Goal: Task Accomplishment & Management: Manage account settings

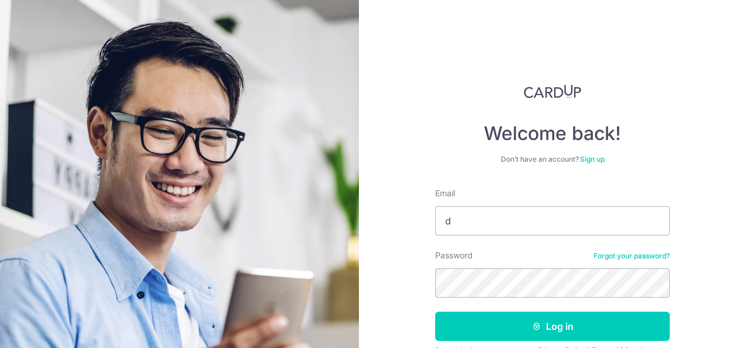
type input "david_altar_server@yahoo.com"
click at [435, 312] on button "Log in" at bounding box center [552, 326] width 235 height 29
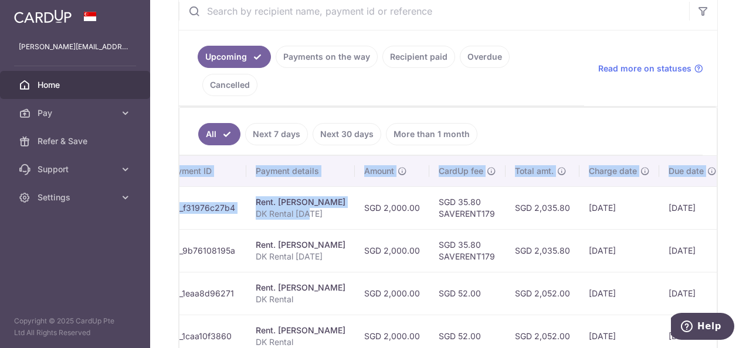
scroll to position [0, 257]
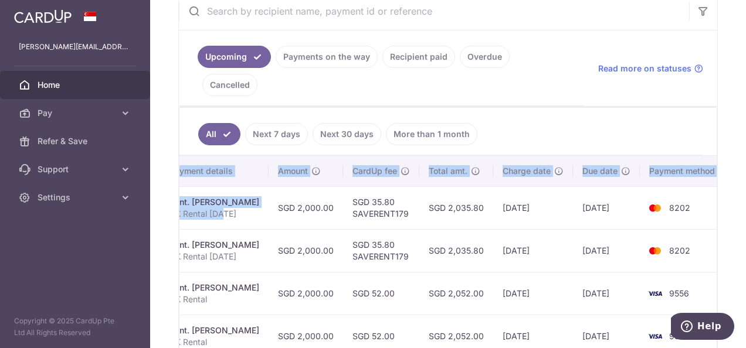
drag, startPoint x: 480, startPoint y: 179, endPoint x: 748, endPoint y: 178, distance: 268.0
click at [745, 178] on html "david_altar_server@yahoo.com Home Pay Payments Recipients Cards Refer & Save Su…" at bounding box center [373, 174] width 746 height 348
drag, startPoint x: 748, startPoint y: 178, endPoint x: 647, endPoint y: 211, distance: 106.3
click at [647, 229] on td "8202" at bounding box center [684, 250] width 89 height 43
click at [642, 229] on td "8202" at bounding box center [684, 250] width 89 height 43
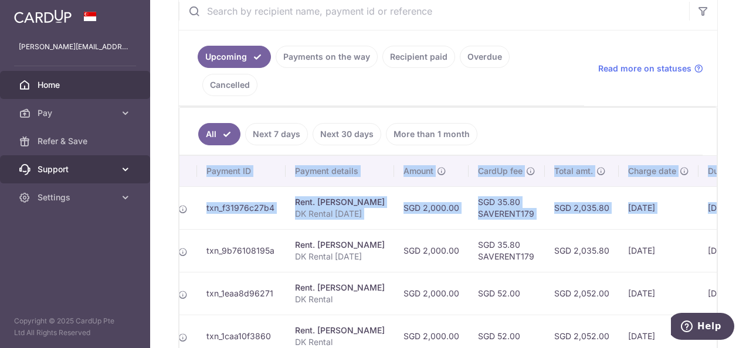
scroll to position [0, 0]
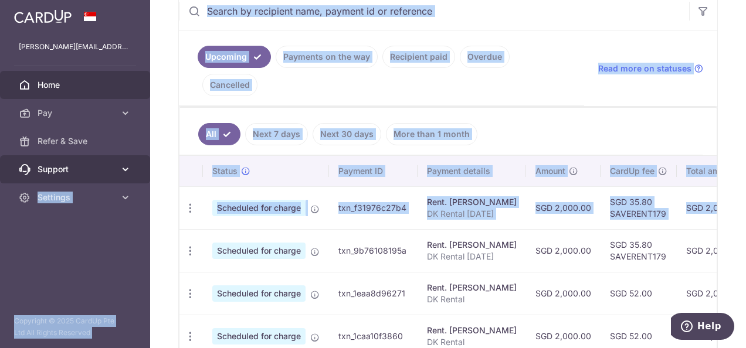
drag, startPoint x: 700, startPoint y: 174, endPoint x: 145, endPoint y: 178, distance: 554.3
click at [145, 178] on main "david_altar_server@yahoo.com Home Pay Payments Recipients Cards Refer & Save Su…" at bounding box center [373, 174] width 746 height 348
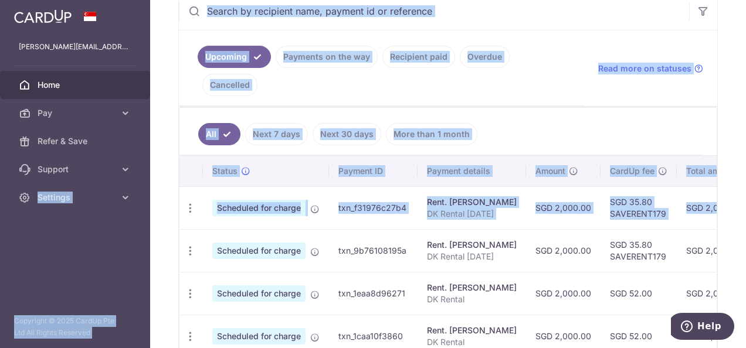
drag, startPoint x: 145, startPoint y: 178, endPoint x: 463, endPoint y: 179, distance: 317.3
click at [463, 208] on p "DK Rental Sep 25" at bounding box center [472, 214] width 90 height 12
click at [405, 187] on td "txn_f31976c27b4" at bounding box center [373, 208] width 89 height 43
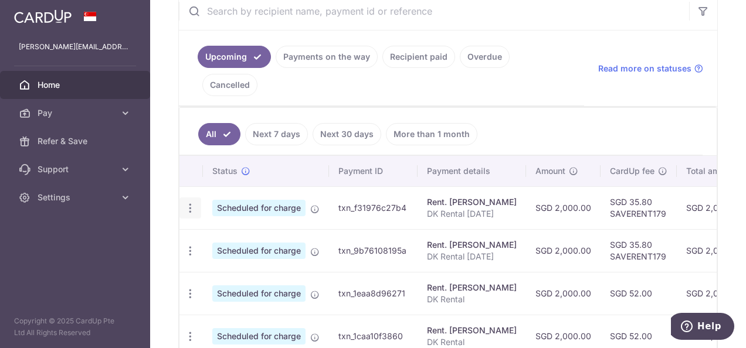
click at [192, 202] on icon "button" at bounding box center [190, 208] width 12 height 12
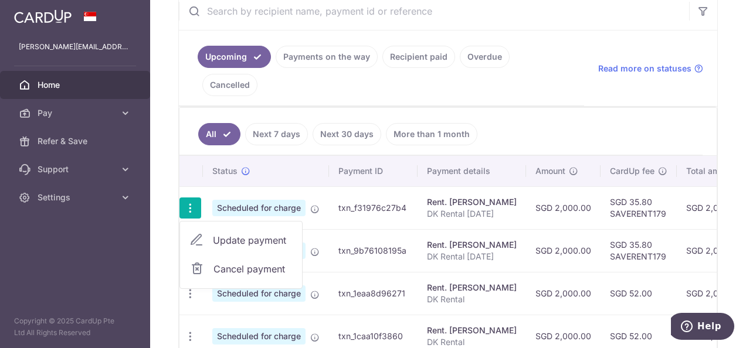
click at [217, 233] on span "Update payment" at bounding box center [253, 240] width 80 height 14
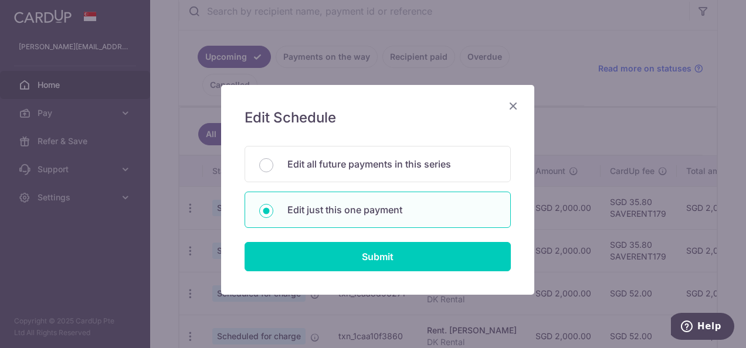
click at [367, 239] on form "You will be editing all 7 payments to Cliff Anderson scheduled from 04/09/2025 …" at bounding box center [378, 209] width 266 height 126
click at [364, 251] on input "Submit" at bounding box center [378, 256] width 266 height 29
radio input "true"
type input "2,000.00"
type input "04/09/2025"
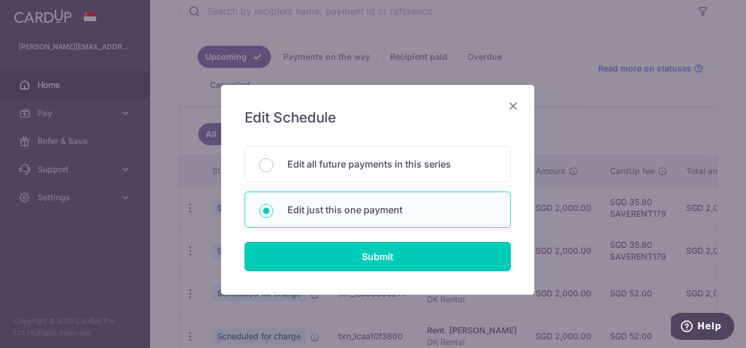
type input "DK Rental Sep 25"
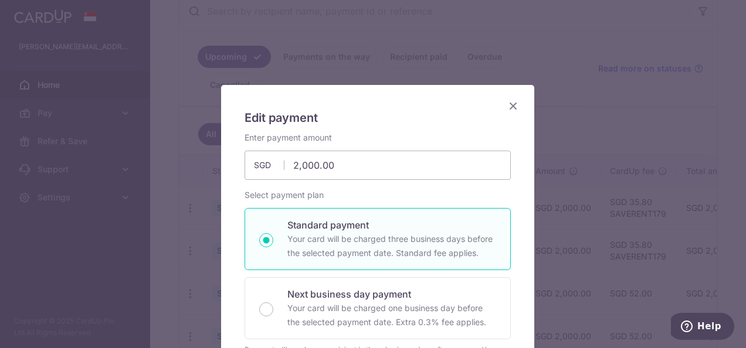
type input "SAVERENT179"
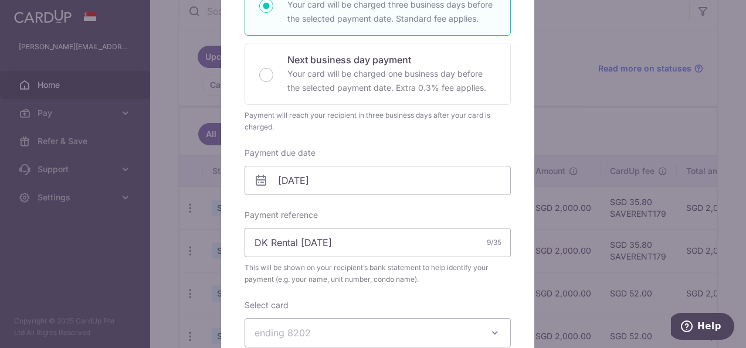
scroll to position [293, 0]
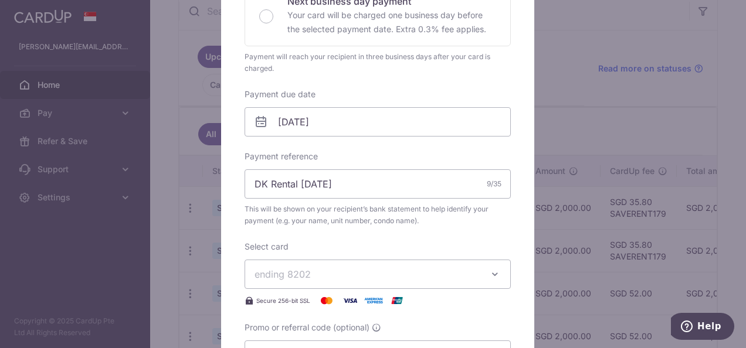
click at [343, 275] on span "ending 8202" at bounding box center [367, 274] width 225 height 14
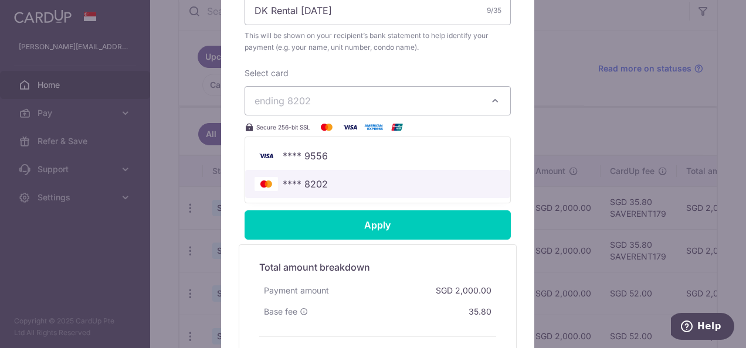
scroll to position [469, 0]
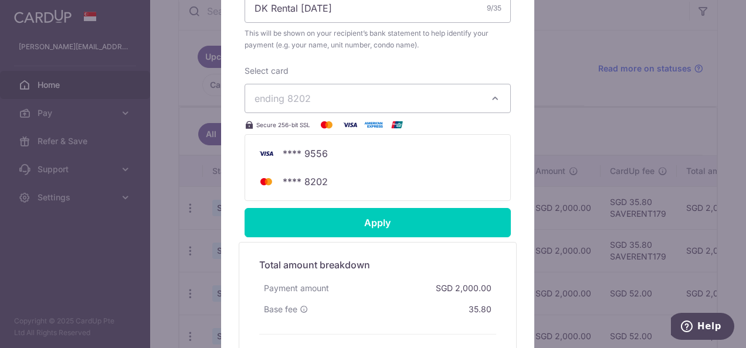
click at [533, 204] on div "Edit payment By clicking apply, you will make changes to all payments to Cliff …" at bounding box center [373, 174] width 746 height 348
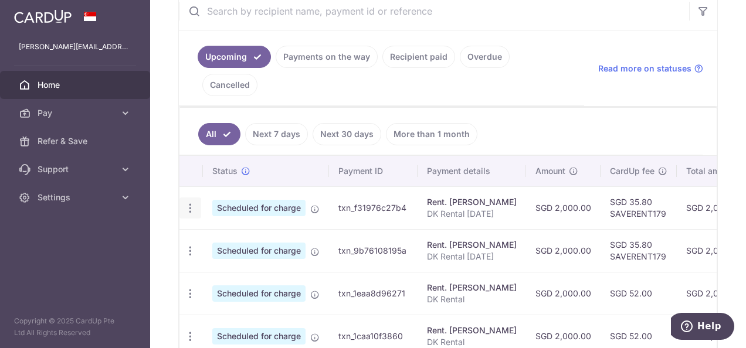
click at [189, 202] on icon "button" at bounding box center [190, 208] width 12 height 12
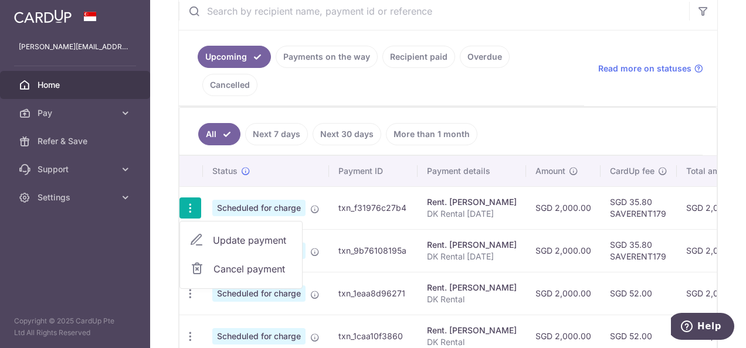
click at [231, 233] on span "Update payment" at bounding box center [253, 240] width 80 height 14
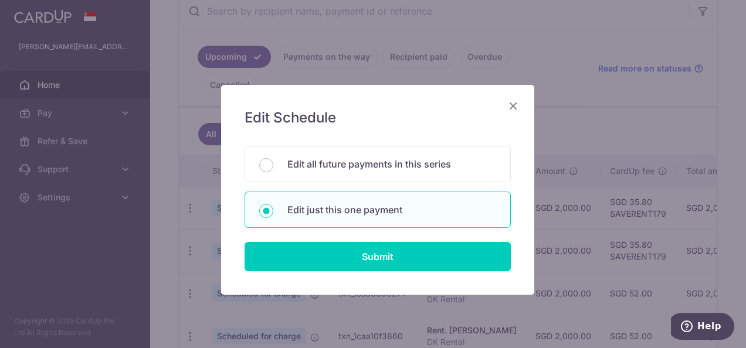
click at [348, 224] on div "Edit just this one payment" at bounding box center [378, 210] width 266 height 36
radio input "true"
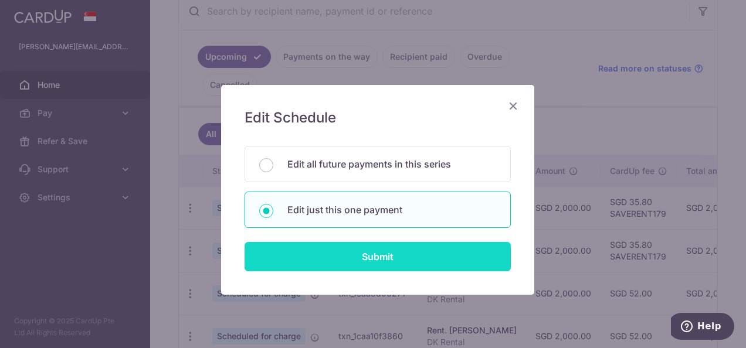
click at [344, 242] on input "Submit" at bounding box center [378, 256] width 266 height 29
radio input "true"
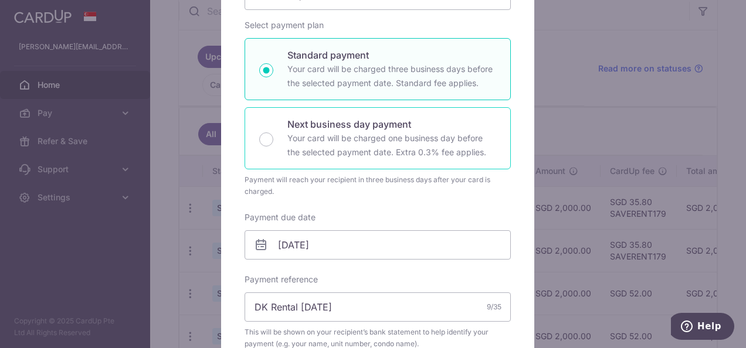
scroll to position [235, 0]
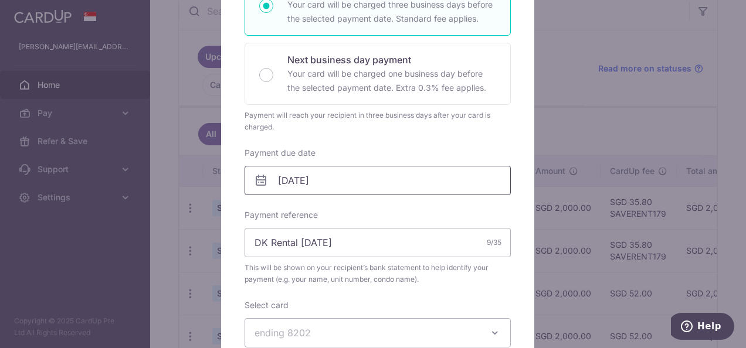
click at [343, 185] on input "04/09/2025" at bounding box center [378, 180] width 266 height 29
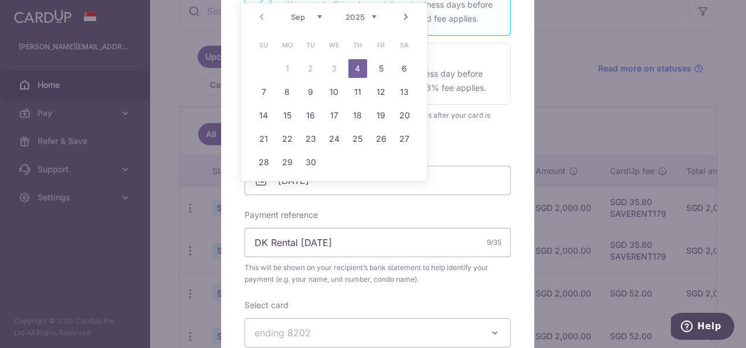
click at [337, 69] on table "Su Mo Tu We Th Fr Sa 1 2 3 4 5 6 7 8 9 10 11 12 13 14 15 16 17 18 19 20 21 22 2…" at bounding box center [334, 103] width 164 height 141
click at [629, 76] on div "Edit payment By clicking apply, you will make changes to all payments to Cliff …" at bounding box center [373, 174] width 746 height 348
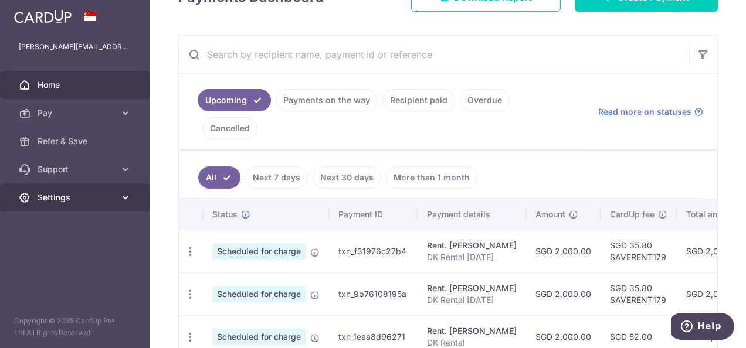
scroll to position [176, 0]
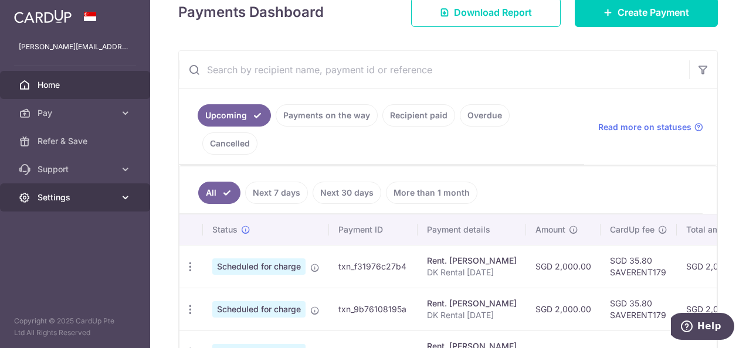
click at [44, 191] on link "Settings" at bounding box center [75, 198] width 150 height 28
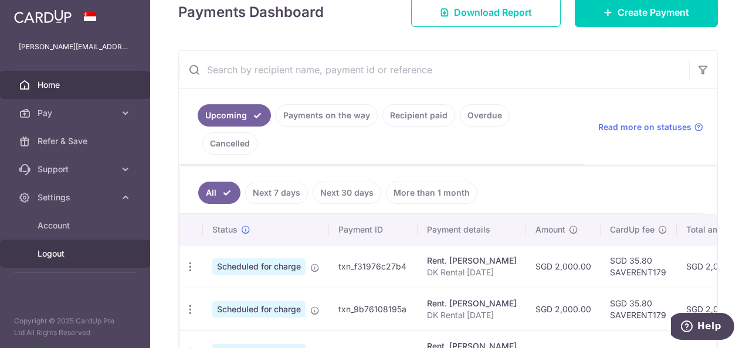
click at [90, 249] on span "Logout" at bounding box center [76, 254] width 77 height 12
